Goal: Task Accomplishment & Management: Manage account settings

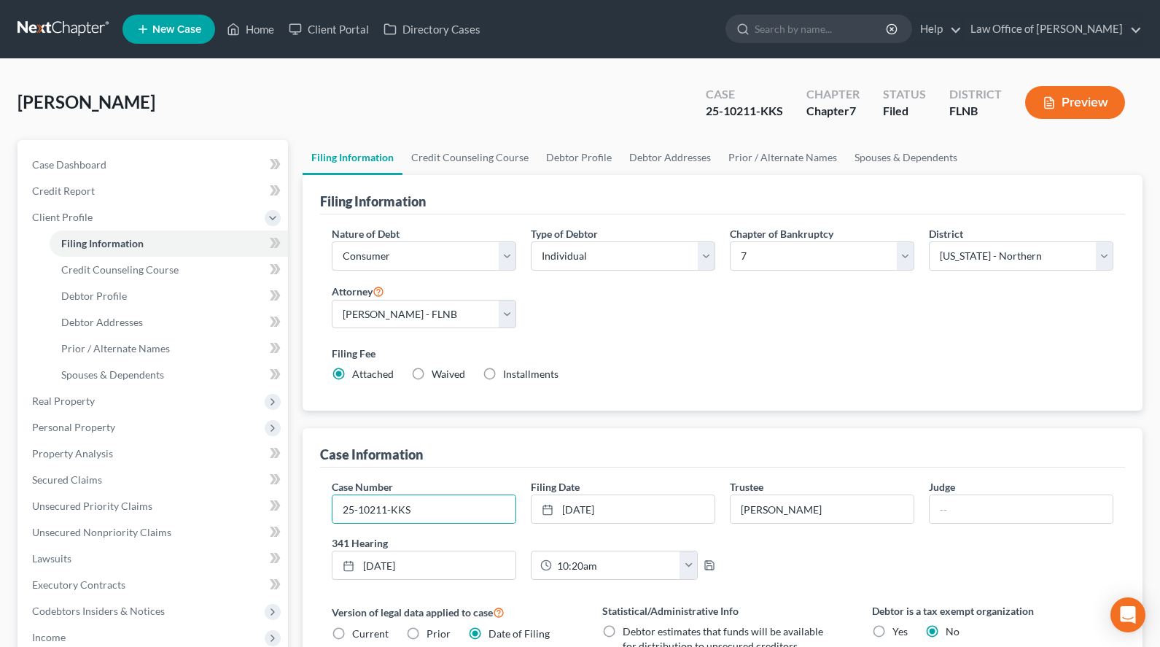
select select "1"
select select "0"
select select "16"
select select "0"
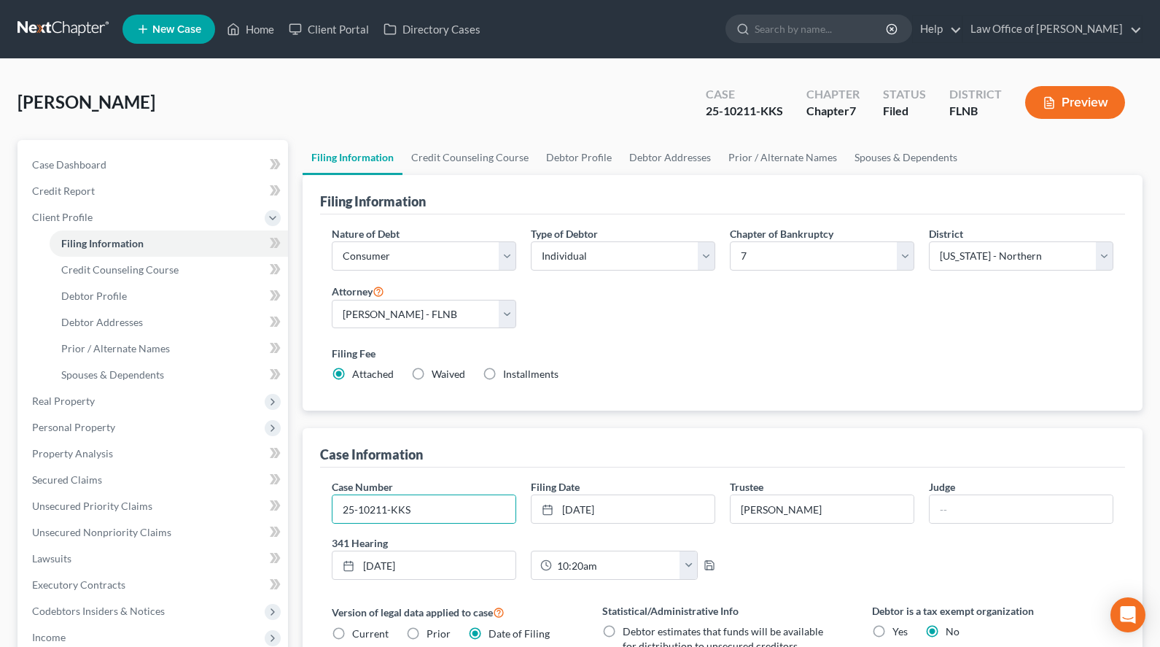
select select "9"
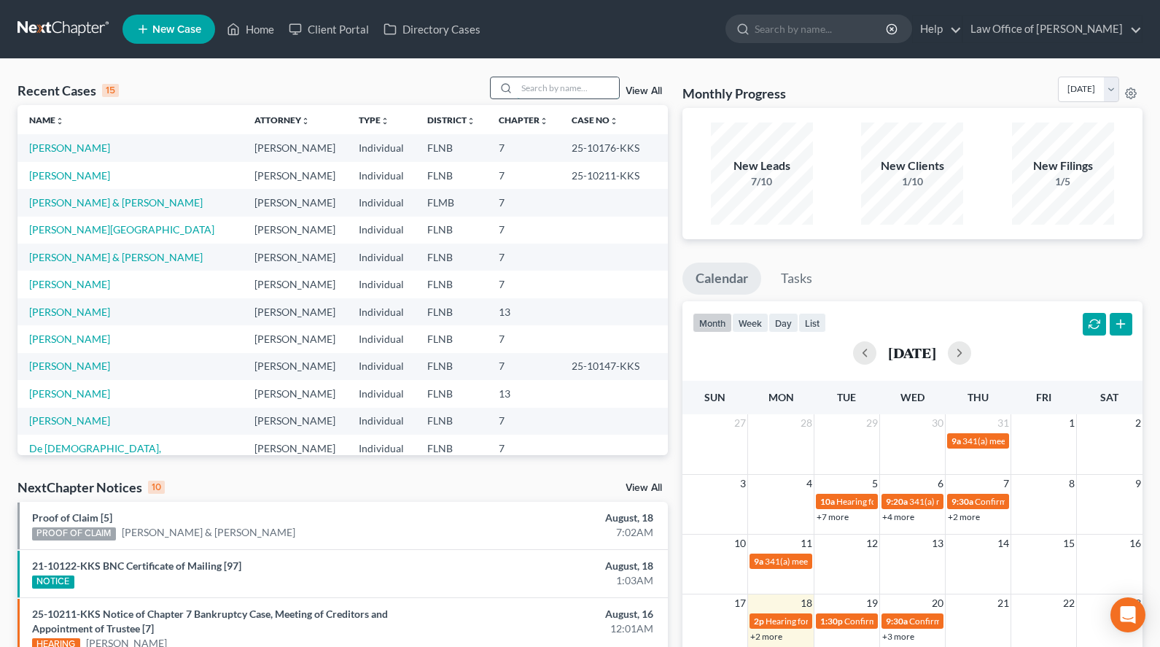
click at [573, 84] on input "search" at bounding box center [568, 87] width 102 height 21
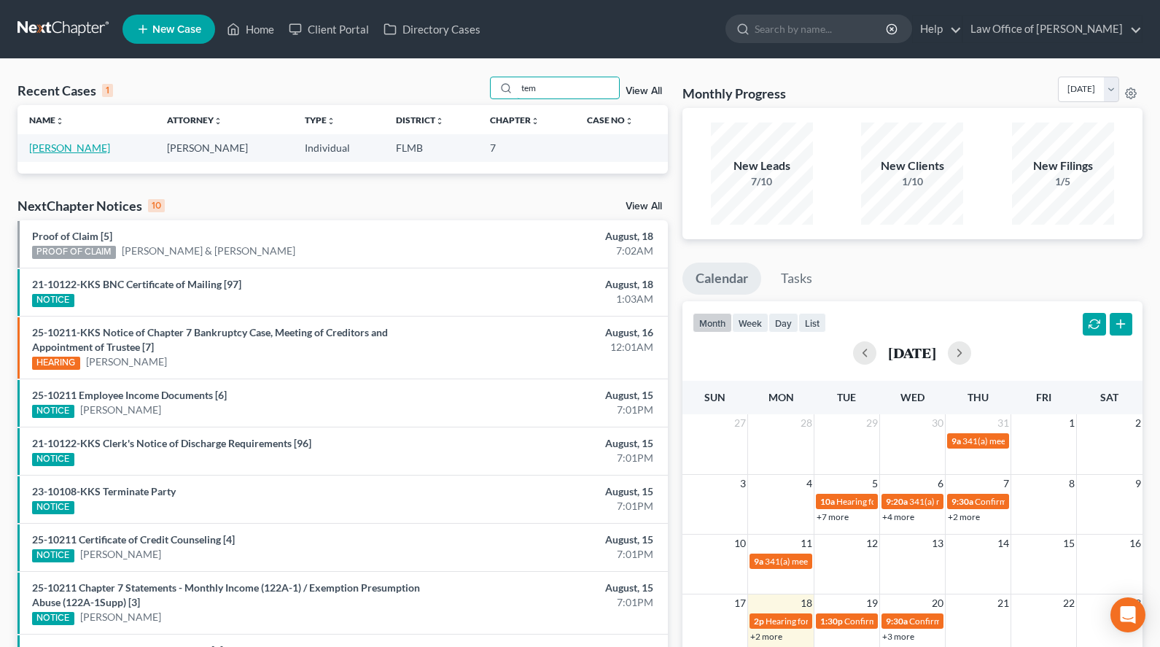
type input "tem"
click at [85, 151] on link "Temchuk, Bruce" at bounding box center [69, 147] width 81 height 12
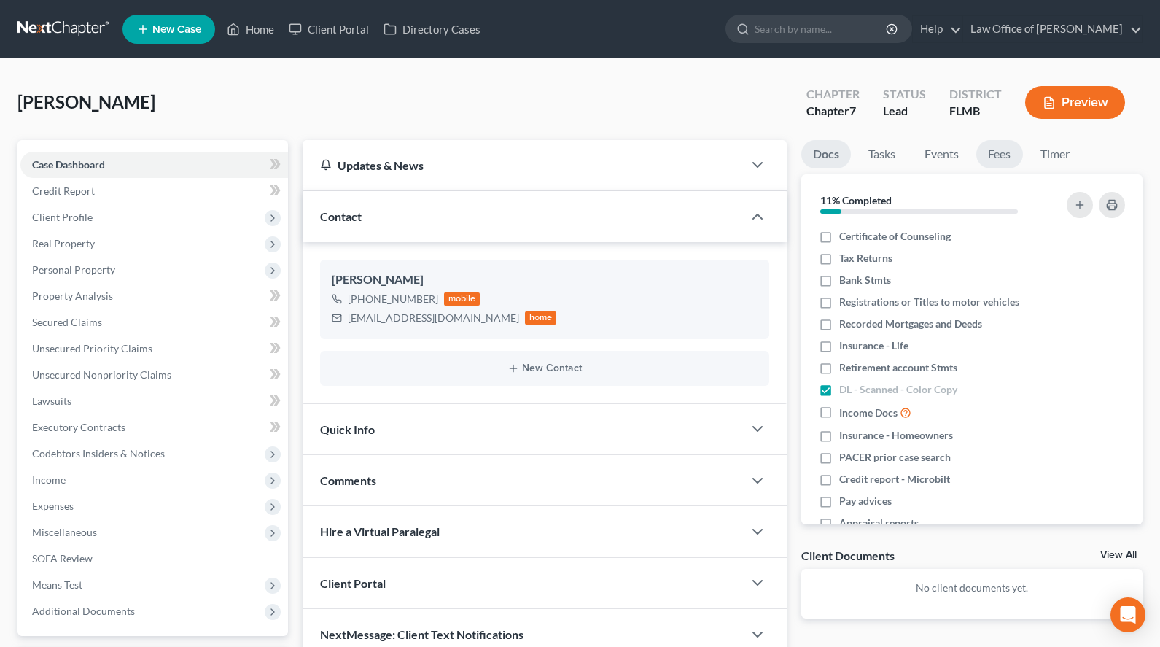
click at [1008, 154] on link "Fees" at bounding box center [999, 154] width 47 height 28
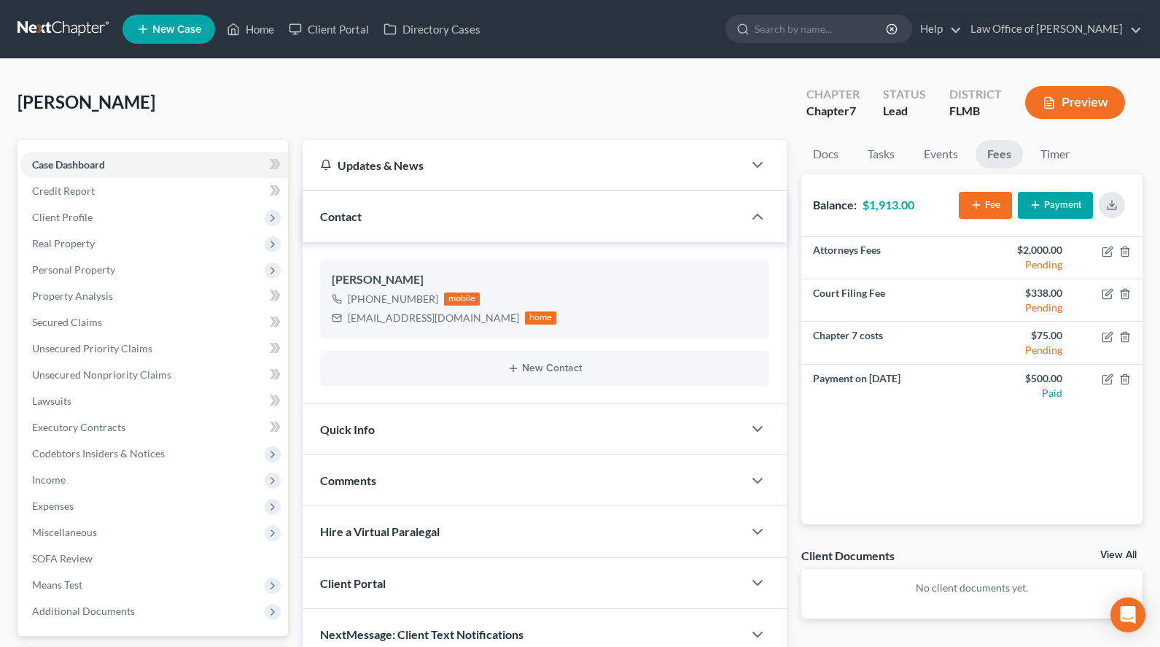
click at [1047, 212] on button "Payment" at bounding box center [1055, 205] width 75 height 27
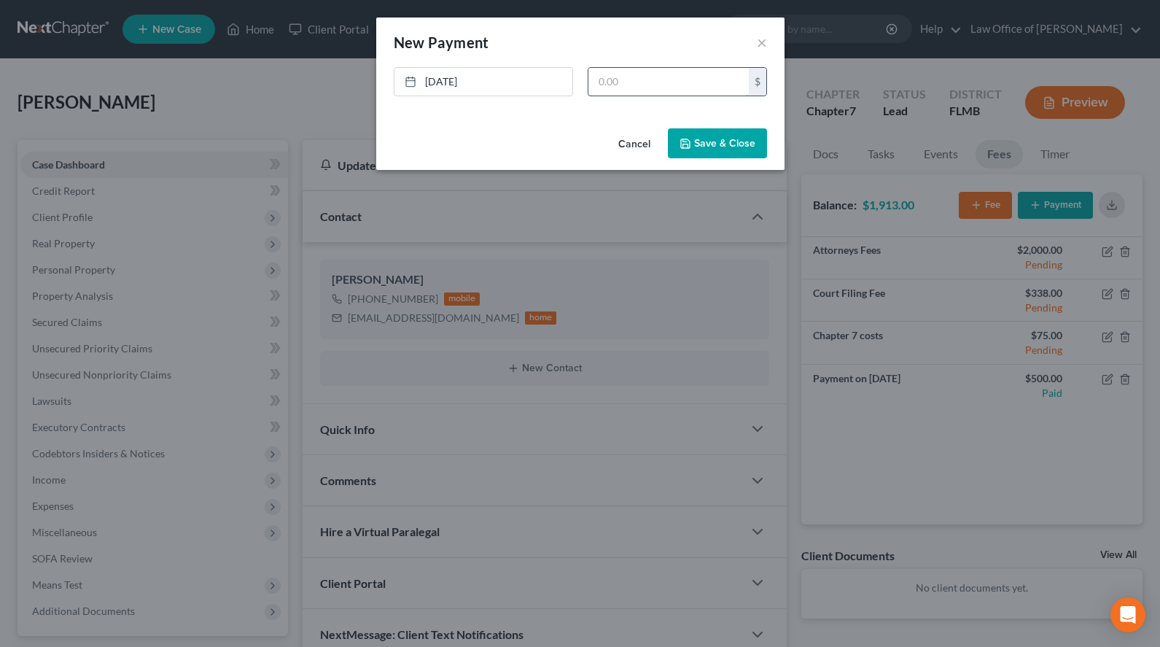
click at [687, 82] on input "text" at bounding box center [668, 82] width 160 height 28
type input "1,600.00"
click at [731, 143] on button "Save & Close" at bounding box center [717, 143] width 99 height 31
